Goal: Task Accomplishment & Management: Manage account settings

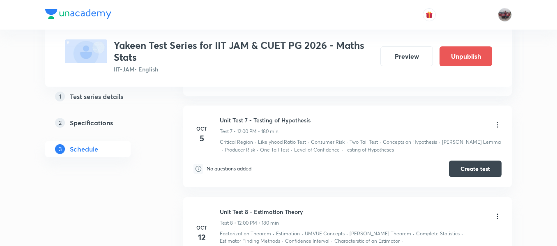
scroll to position [928, 0]
click at [362, 180] on li "Oct 5 Unit Test 7 - Testing of Hypothesis Test 7 • 12:00 PM • 180 min Critical …" at bounding box center [347, 146] width 329 height 82
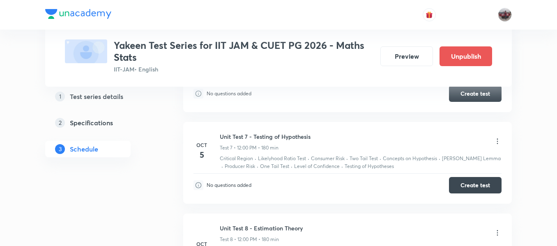
scroll to position [909, 0]
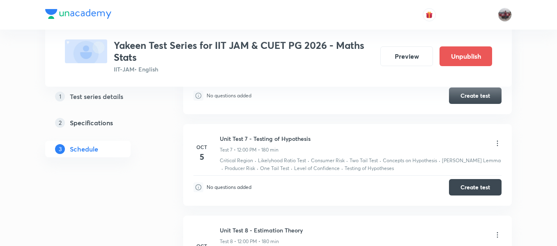
click at [497, 144] on icon at bounding box center [497, 143] width 8 height 8
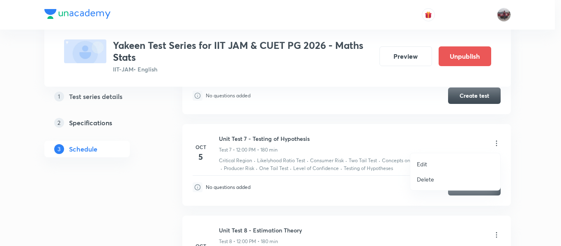
click at [424, 164] on p "Edit" at bounding box center [422, 164] width 10 height 9
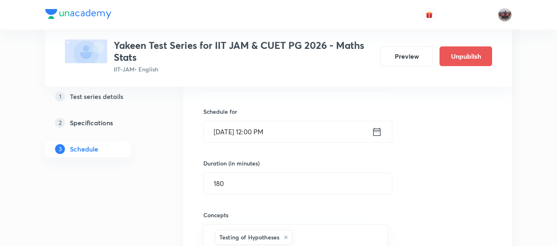
scroll to position [712, 0]
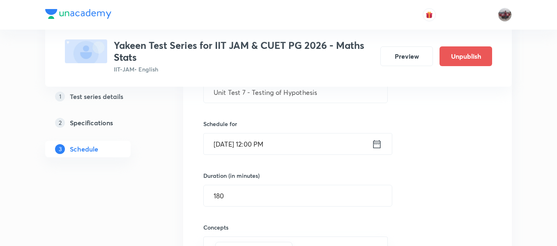
click at [374, 145] on icon at bounding box center [376, 144] width 7 height 8
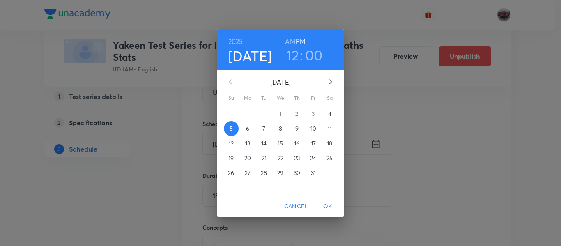
click at [281, 130] on p "8" at bounding box center [280, 128] width 3 height 8
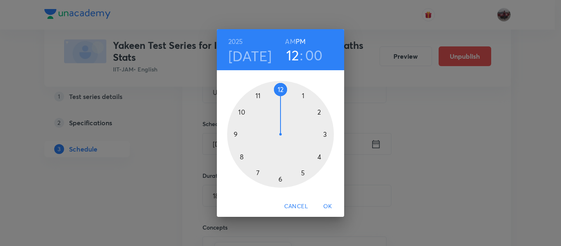
click at [325, 205] on span "OK" at bounding box center [328, 206] width 20 height 10
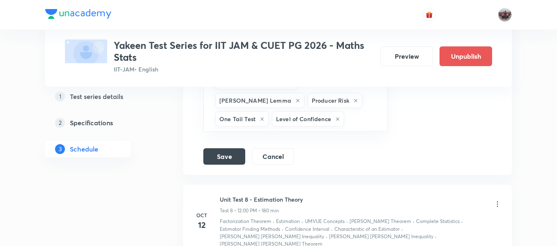
scroll to position [972, 0]
click at [223, 157] on button "Save" at bounding box center [224, 156] width 42 height 16
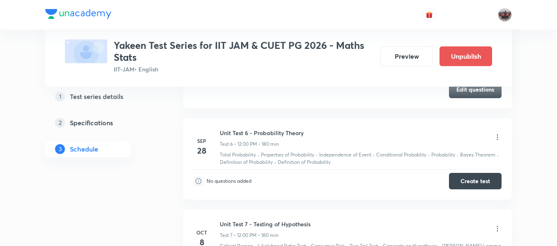
scroll to position [552, 0]
